Goal: Information Seeking & Learning: Learn about a topic

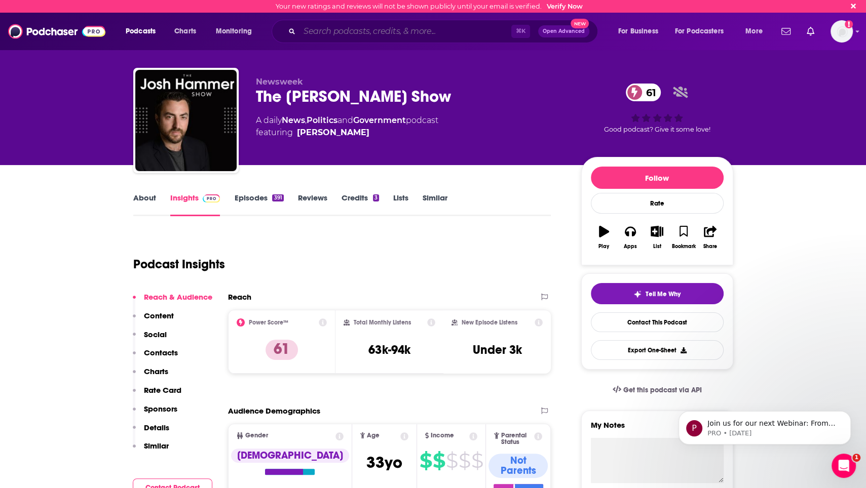
click at [403, 28] on input "Search podcasts, credits, & more..." at bounding box center [405, 31] width 212 height 16
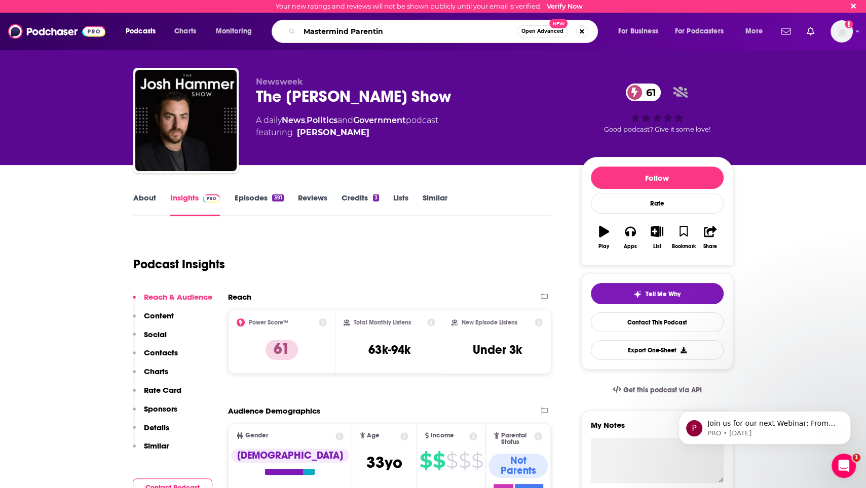
type input "Mastermind Parenting"
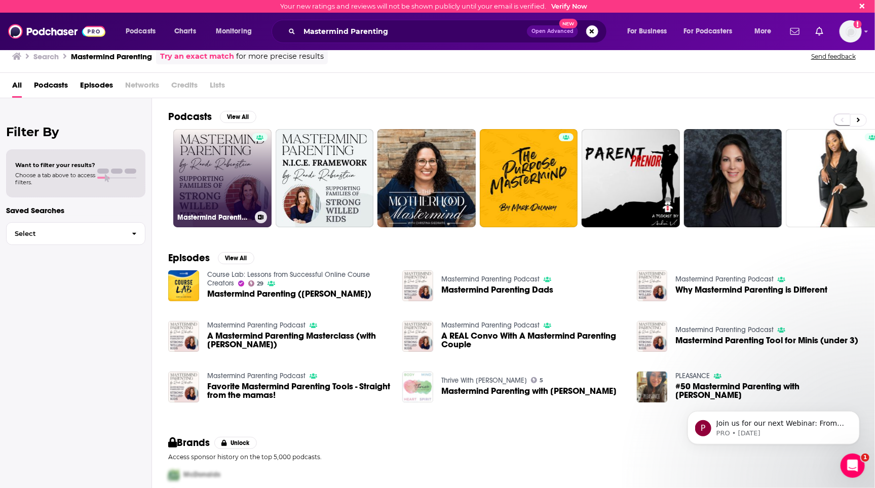
click at [257, 160] on div at bounding box center [259, 172] width 15 height 78
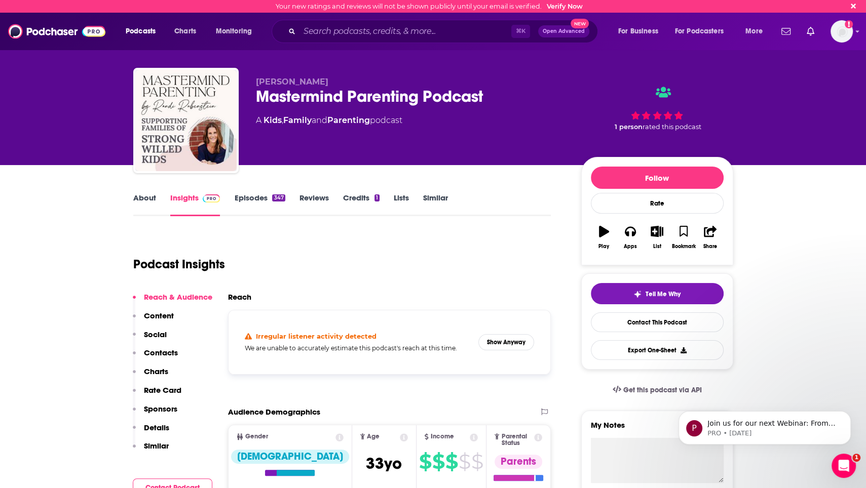
click at [153, 206] on link "About" at bounding box center [144, 204] width 23 height 23
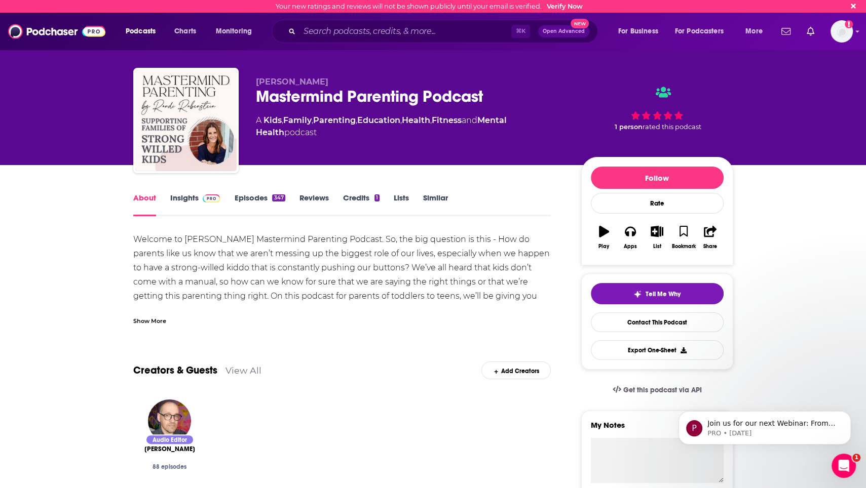
click at [190, 198] on link "Insights" at bounding box center [195, 204] width 50 height 23
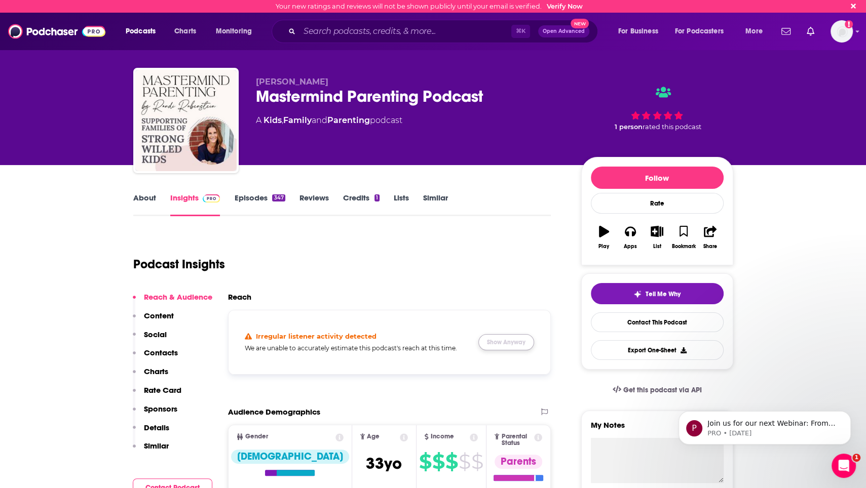
click at [503, 334] on button "Show Anyway" at bounding box center [506, 342] width 56 height 16
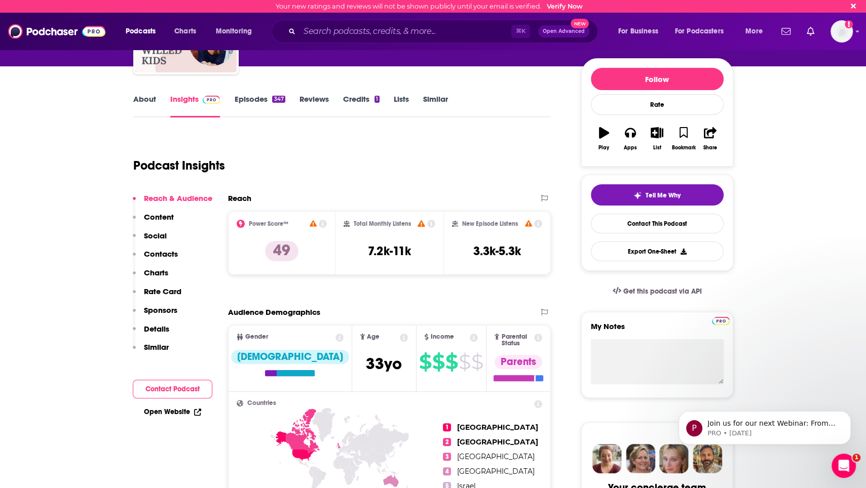
scroll to position [102, 0]
